Goal: Information Seeking & Learning: Learn about a topic

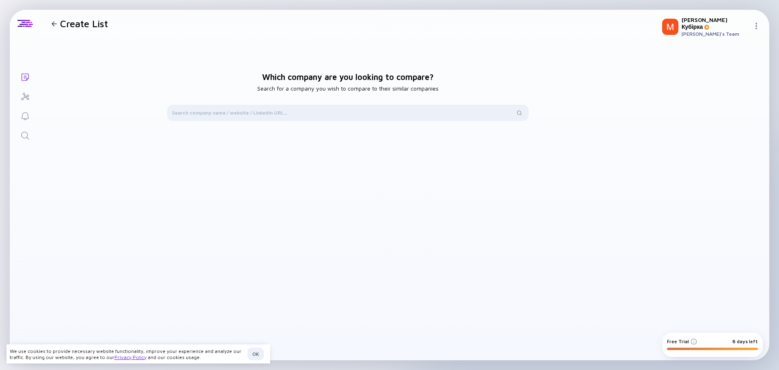
click at [26, 135] on icon "Search" at bounding box center [25, 136] width 10 height 10
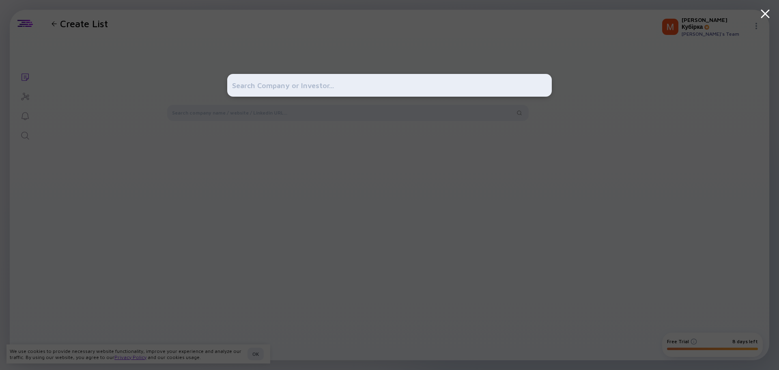
click at [310, 90] on input "text" at bounding box center [389, 85] width 315 height 15
paste input ""[URL][DOMAIN_NAME]","
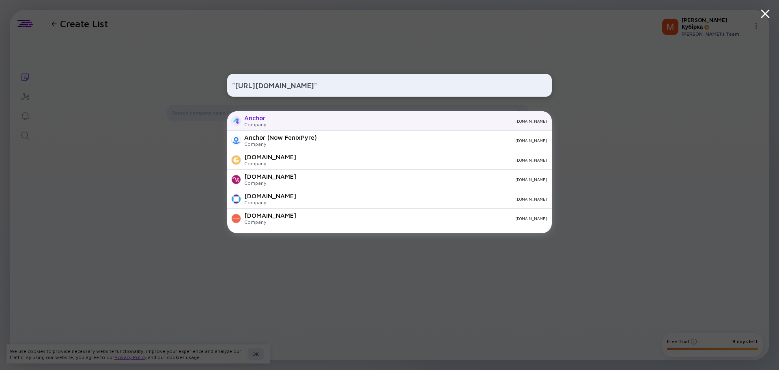
type input ""[URL][DOMAIN_NAME]""
click at [280, 123] on div "[DOMAIN_NAME]" at bounding box center [410, 120] width 274 height 5
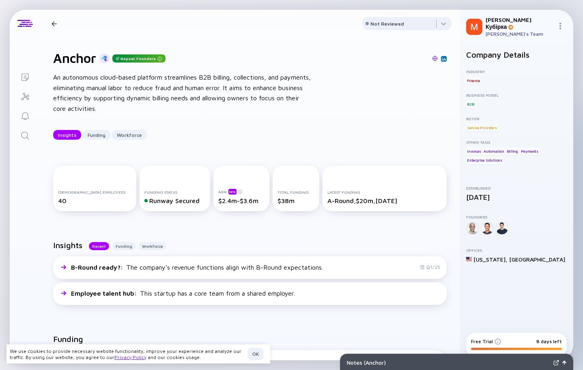
click at [474, 224] on div at bounding box center [472, 228] width 13 height 13
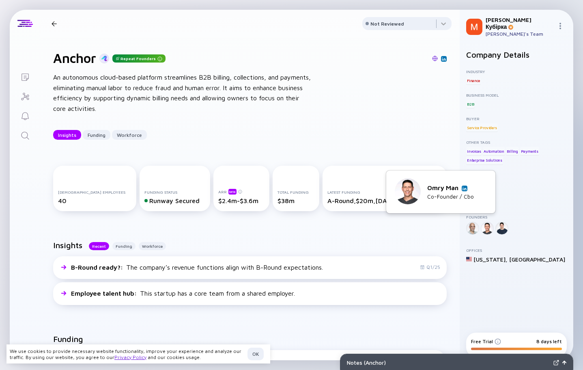
click at [409, 190] on img at bounding box center [408, 191] width 26 height 26
click at [444, 198] on div "Co-Founder / Cbo" at bounding box center [450, 196] width 47 height 7
click at [449, 189] on div "Omry Man" at bounding box center [450, 187] width 47 height 7
drag, startPoint x: 428, startPoint y: 187, endPoint x: 458, endPoint y: 188, distance: 30.0
click at [458, 188] on div "Omry Man" at bounding box center [450, 187] width 47 height 7
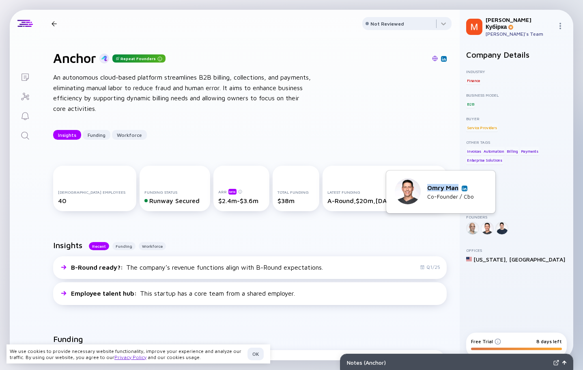
copy div "Omry Man"
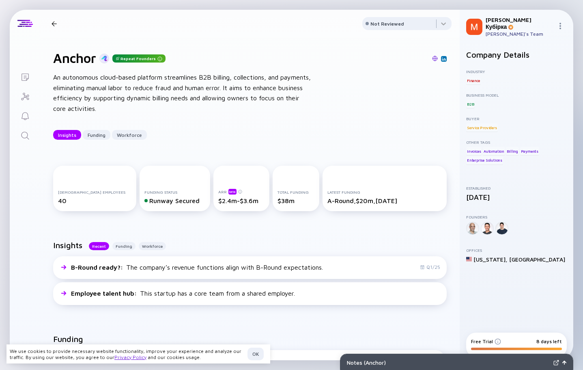
click at [26, 102] on div "Investor Map" at bounding box center [25, 97] width 10 height 11
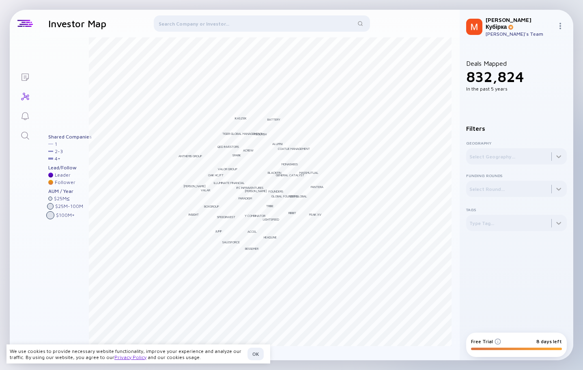
click at [232, 32] on div at bounding box center [262, 24] width 216 height 19
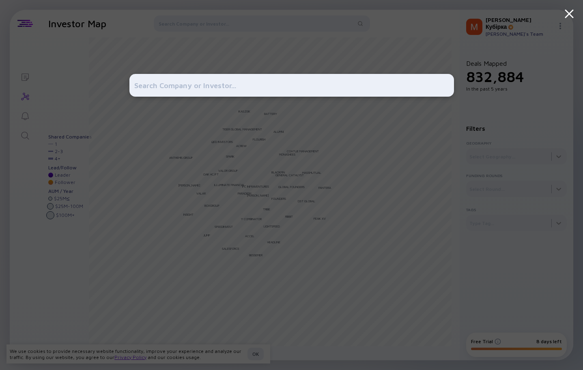
click at [234, 24] on div at bounding box center [291, 185] width 325 height 370
click at [240, 93] on div at bounding box center [291, 85] width 325 height 23
click at [240, 87] on input "text" at bounding box center [291, 85] width 315 height 15
paste input "Omry Man"
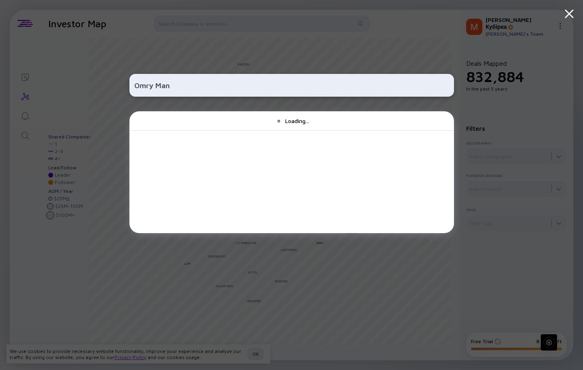
type input "Omry Man"
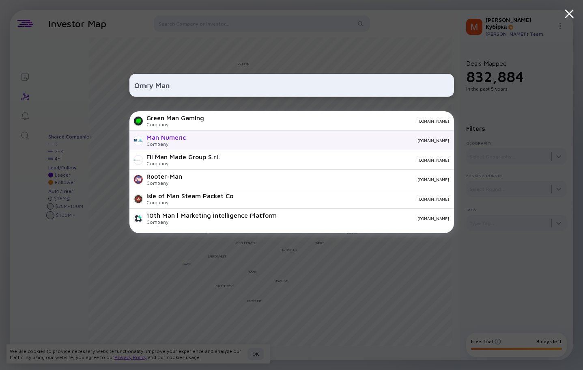
click at [177, 136] on div "Man Numeric" at bounding box center [165, 136] width 39 height 7
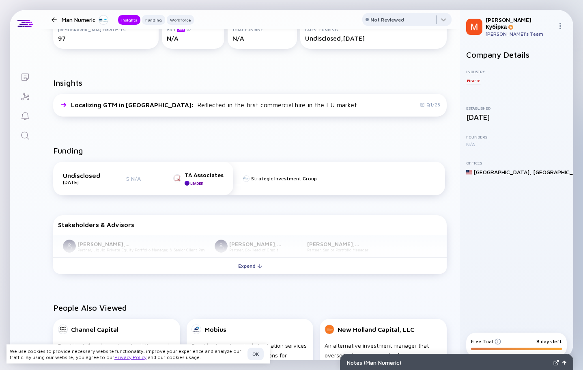
scroll to position [243, 0]
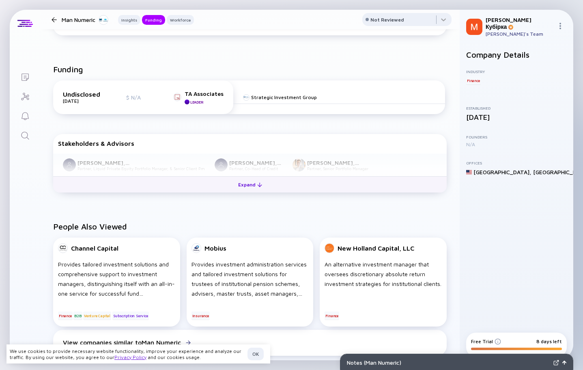
click at [251, 191] on div "Expand" at bounding box center [250, 184] width 34 height 13
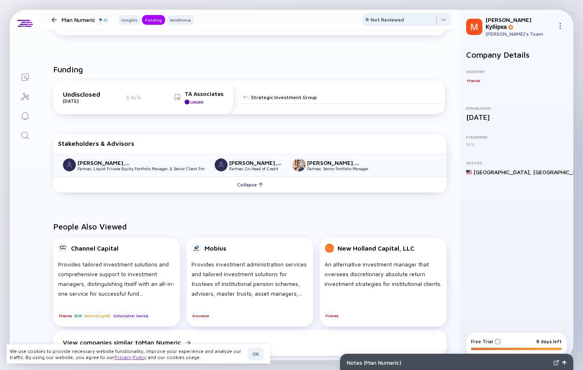
click at [244, 166] on div "[PERSON_NAME], CFA" at bounding box center [256, 162] width 54 height 7
click at [329, 129] on div "Partner, Senior Portfolio Manager" at bounding box center [340, 131] width 61 height 5
click at [313, 157] on div "[PERSON_NAME], CFA Partner, Senior Portfolio Manager Since [DATE]" at bounding box center [337, 139] width 85 height 40
click at [301, 129] on img at bounding box center [301, 127] width 13 height 13
click at [347, 131] on div "Partner, Senior Portfolio Manager" at bounding box center [340, 131] width 61 height 5
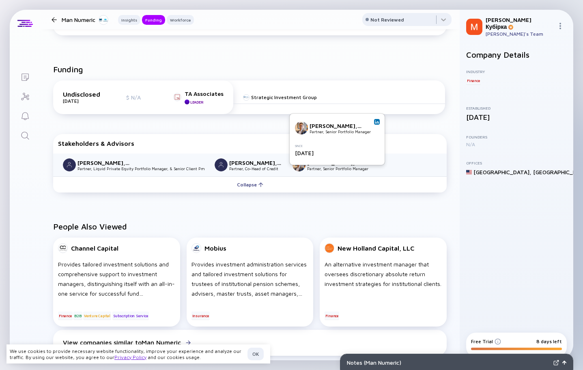
click at [331, 127] on div "[PERSON_NAME], CFA" at bounding box center [337, 125] width 54 height 7
click at [297, 125] on img at bounding box center [301, 127] width 13 height 13
click at [298, 129] on img at bounding box center [301, 127] width 13 height 13
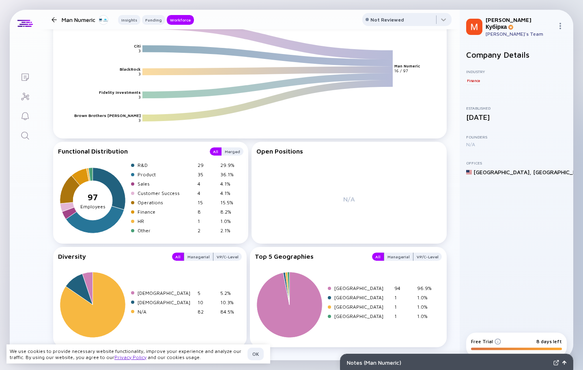
scroll to position [947, 0]
